Goal: Use online tool/utility: Use online tool/utility

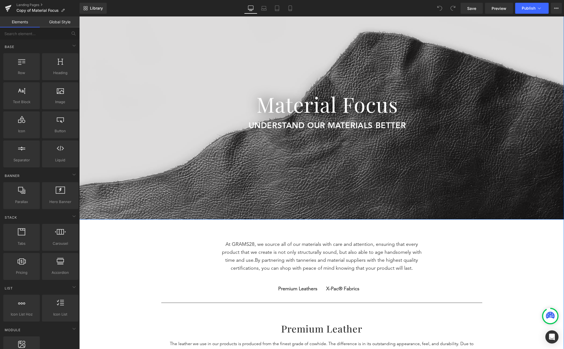
scroll to position [83, 0]
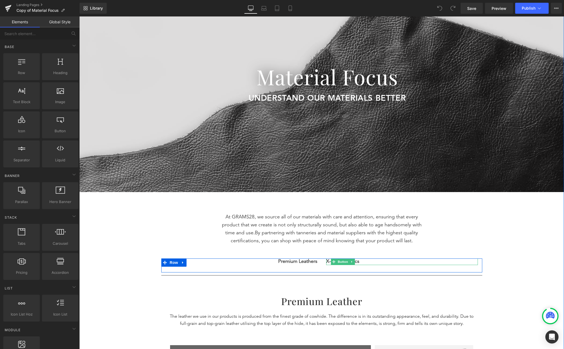
click at [333, 261] on icon at bounding box center [333, 261] width 3 height 3
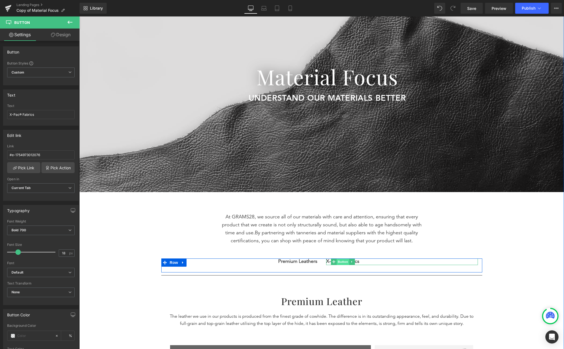
click at [341, 260] on span "Button" at bounding box center [342, 261] width 13 height 7
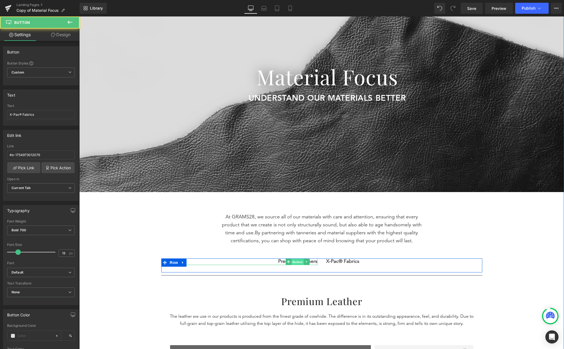
click at [299, 262] on span "Button" at bounding box center [297, 262] width 13 height 7
click at [299, 242] on span "By partnering with tanneries and material suppliers with the highest quality ce…" at bounding box center [325, 236] width 188 height 13
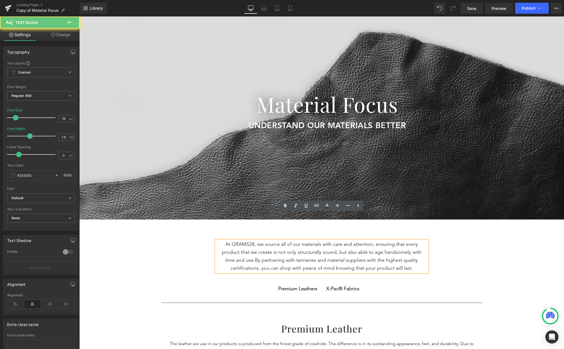
scroll to position [0, 0]
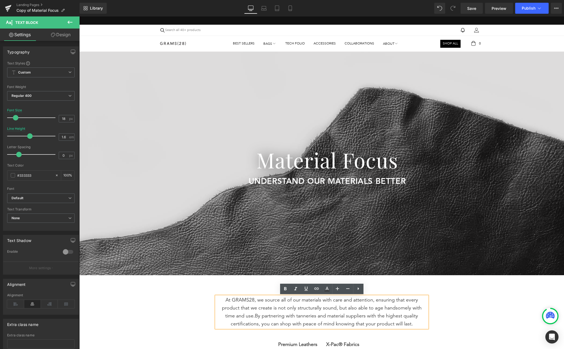
click at [288, 225] on div at bounding box center [321, 163] width 485 height 223
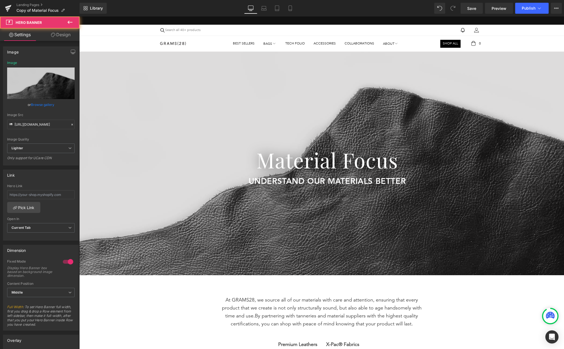
click at [183, 292] on div "At GRAMS28, we source all of our materials with care and attention, ensuring th…" at bounding box center [321, 326] width 329 height 71
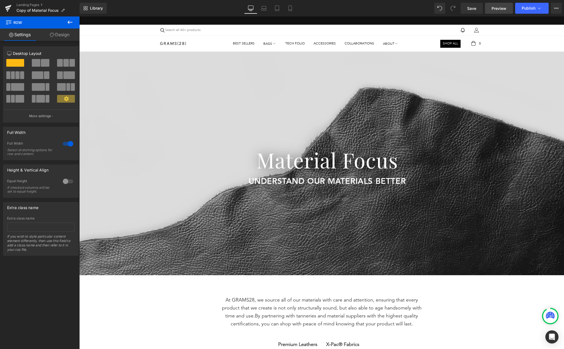
click at [495, 12] on link "Preview" at bounding box center [499, 8] width 28 height 11
click at [10, 9] on icon at bounding box center [8, 8] width 7 height 14
